Goal: Download file/media

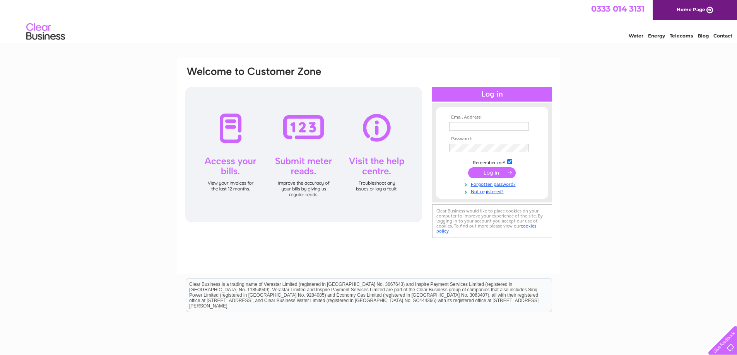
click at [489, 128] on input "text" at bounding box center [489, 126] width 80 height 9
type input "accounts@townsandcarnie.co.uk"
click at [480, 172] on input "submit" at bounding box center [492, 172] width 48 height 11
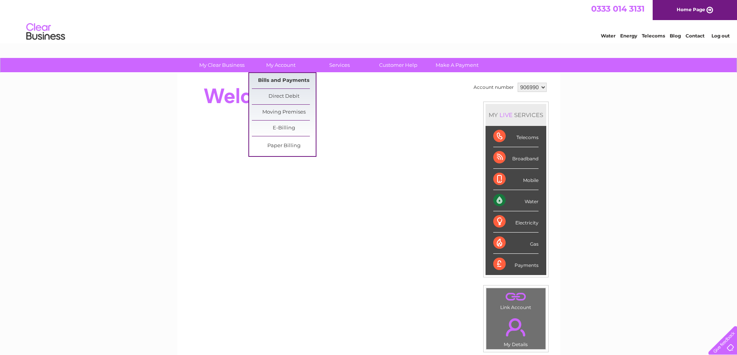
click at [274, 78] on link "Bills and Payments" at bounding box center [284, 80] width 64 height 15
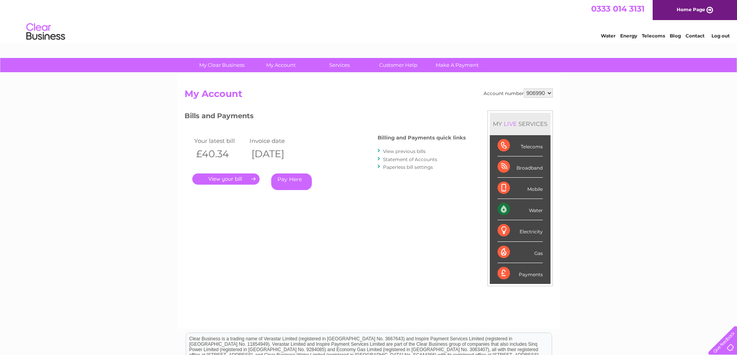
click at [231, 180] on link "." at bounding box center [225, 179] width 67 height 11
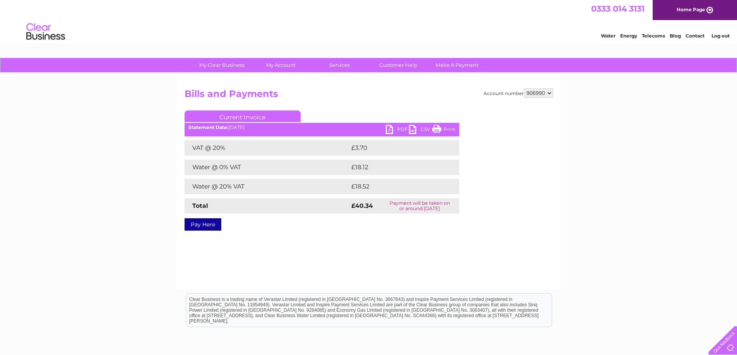
click at [389, 130] on link "PDF" at bounding box center [397, 130] width 23 height 11
click at [549, 94] on select "906990 932762" at bounding box center [538, 93] width 29 height 9
select select "932762"
click at [524, 89] on select "906990 932762" at bounding box center [538, 93] width 29 height 9
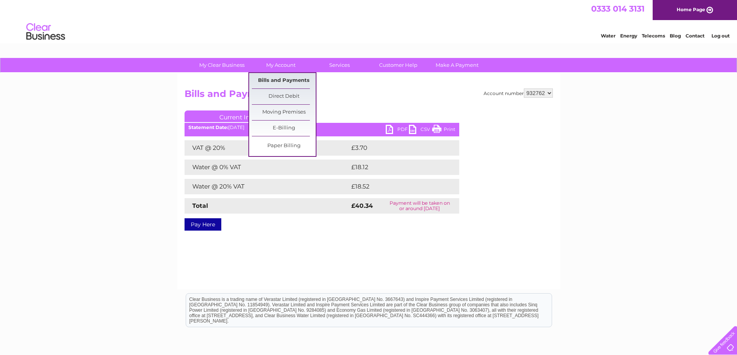
click at [279, 74] on link "Bills and Payments" at bounding box center [284, 80] width 64 height 15
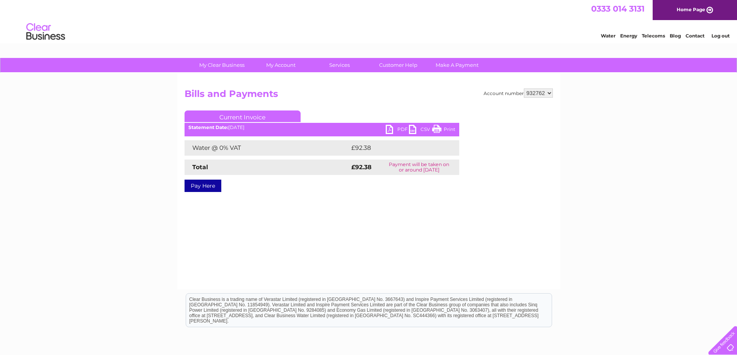
click at [392, 128] on link "PDF" at bounding box center [397, 130] width 23 height 11
